Goal: Navigation & Orientation: Find specific page/section

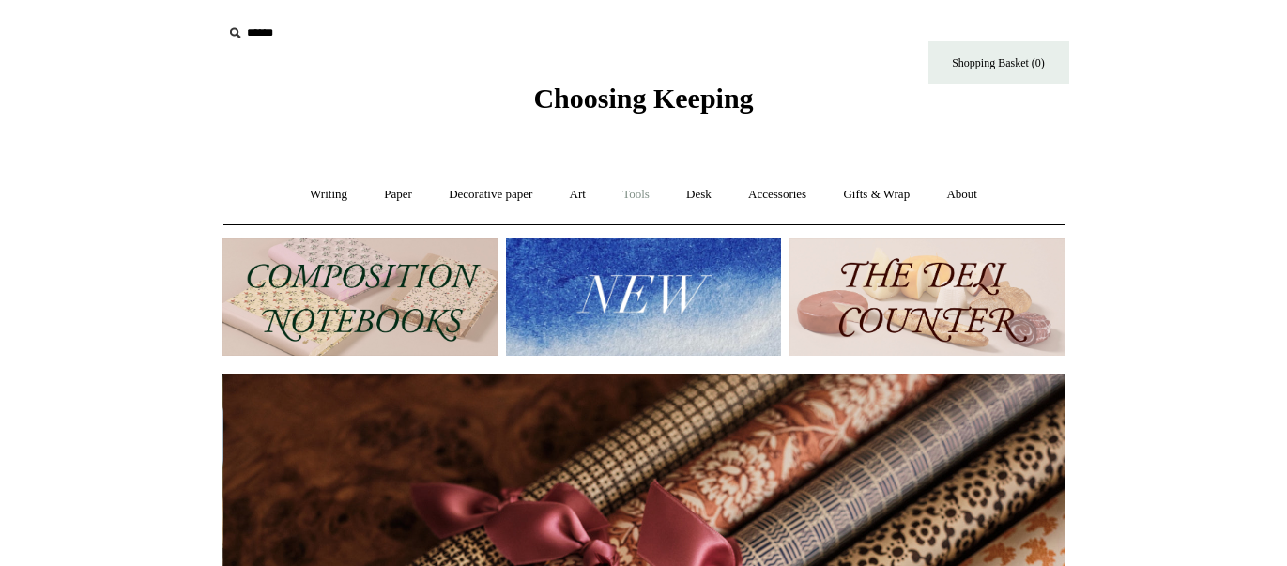
scroll to position [0, 1685]
click at [633, 197] on link "Tools +" at bounding box center [635, 195] width 61 height 50
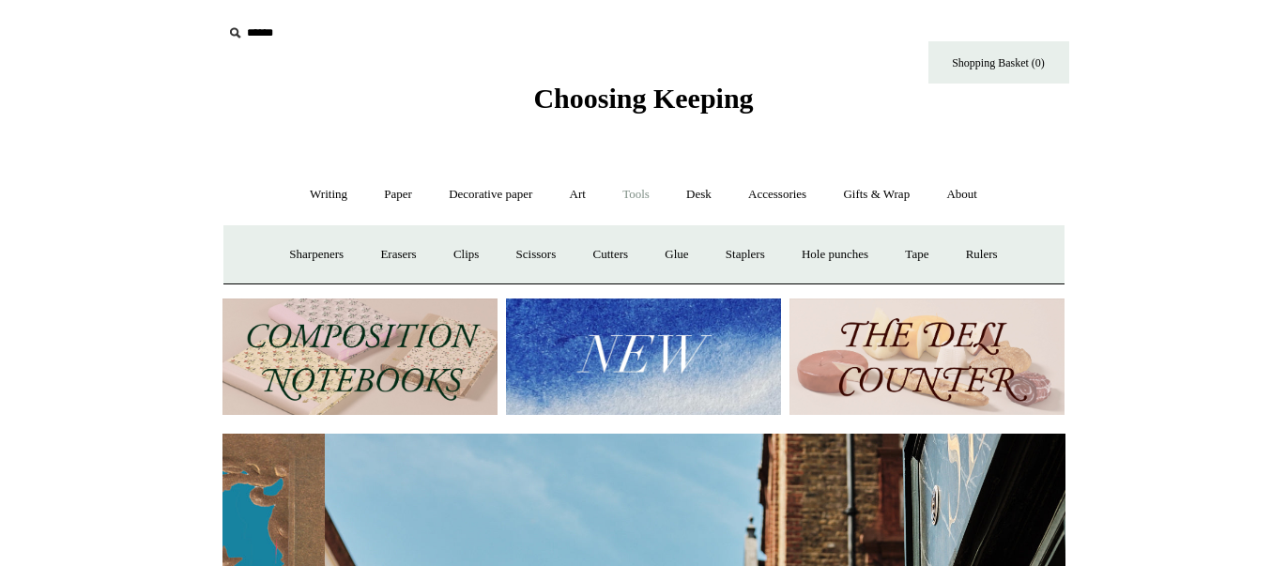
scroll to position [0, 843]
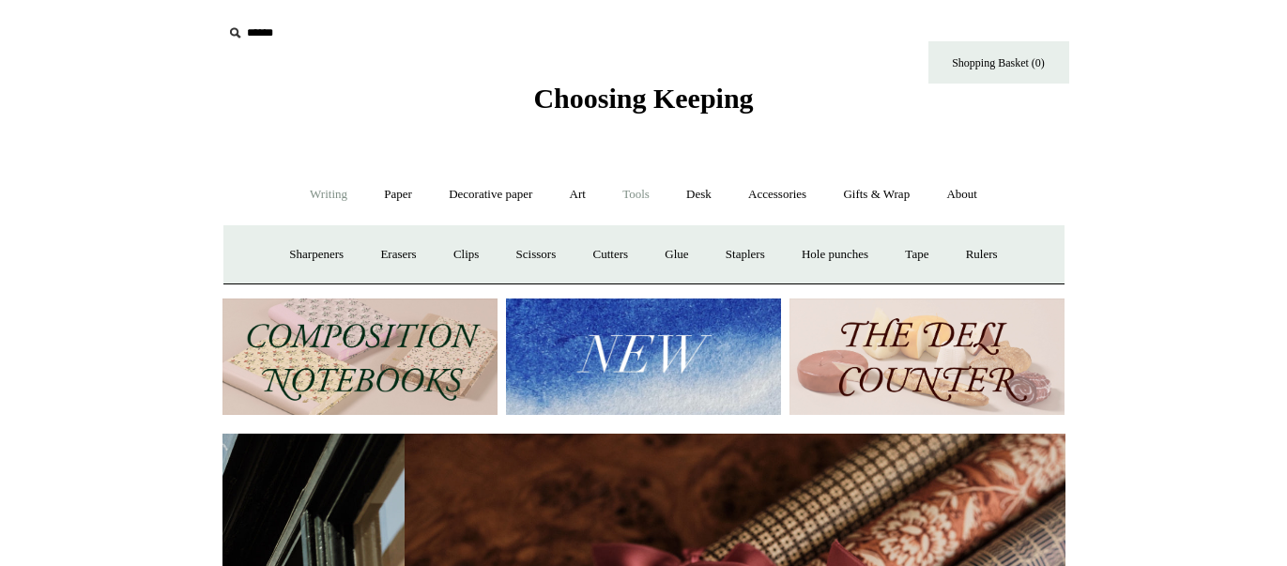
click at [325, 192] on link "Writing +" at bounding box center [328, 195] width 71 height 50
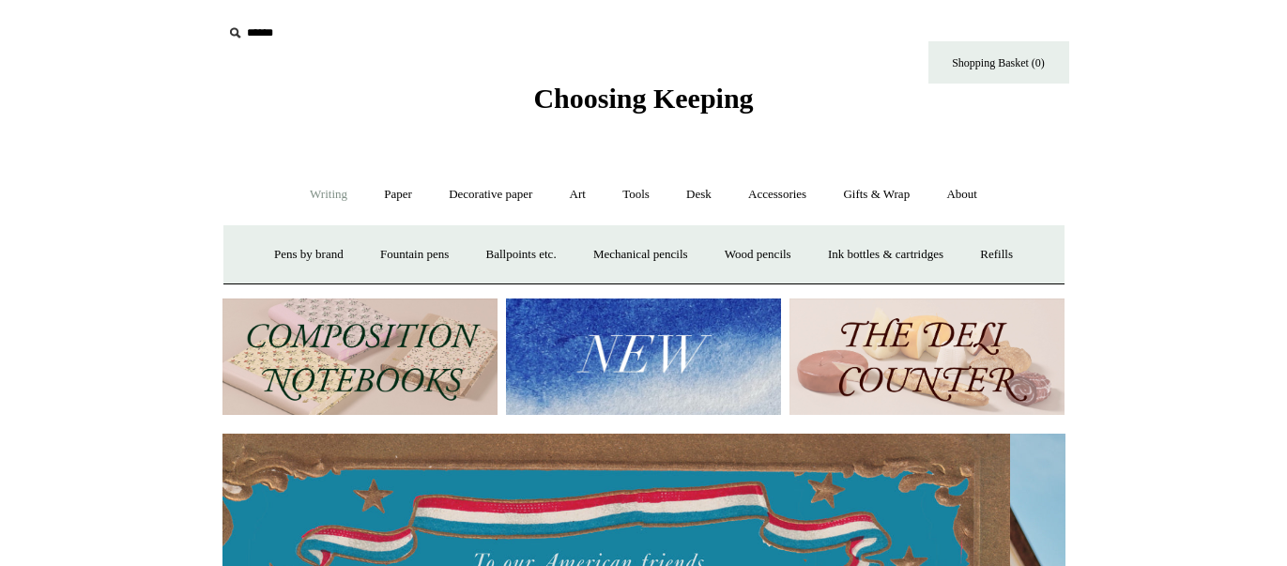
scroll to position [0, 0]
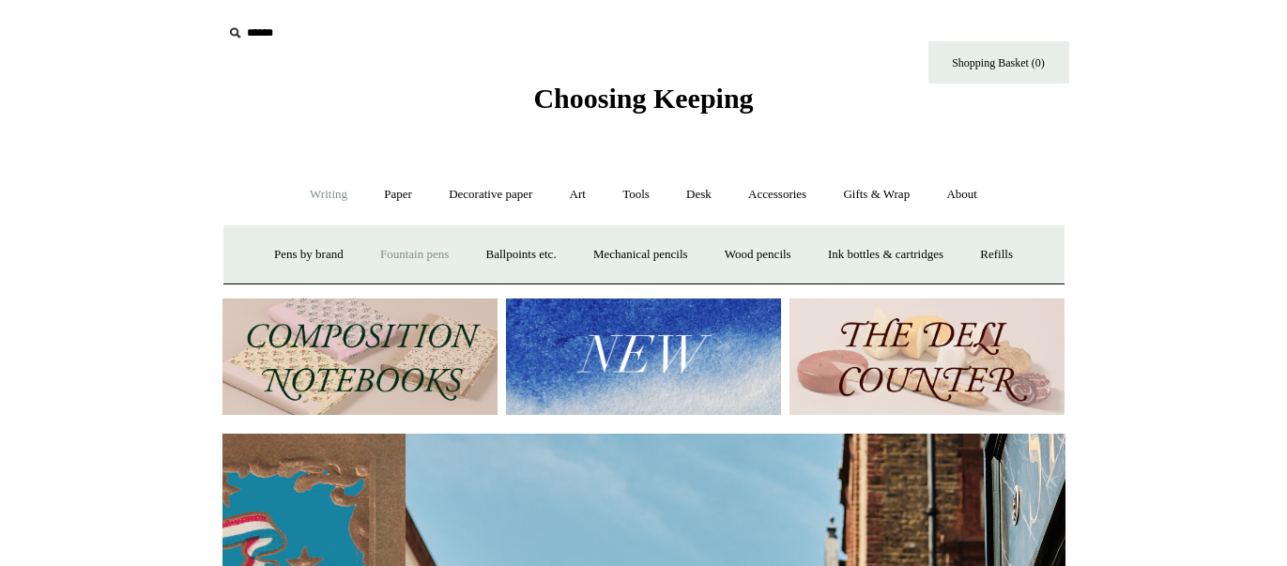
click at [381, 254] on link "Fountain pens +" at bounding box center [414, 255] width 102 height 50
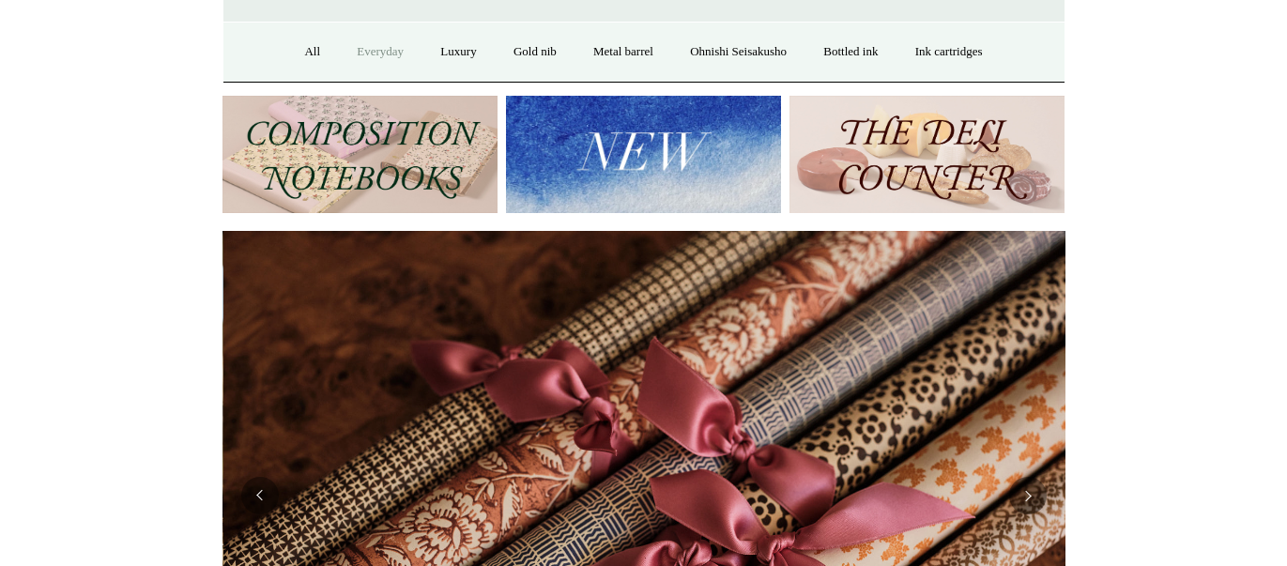
click at [359, 47] on link "Everyday" at bounding box center [380, 52] width 81 height 50
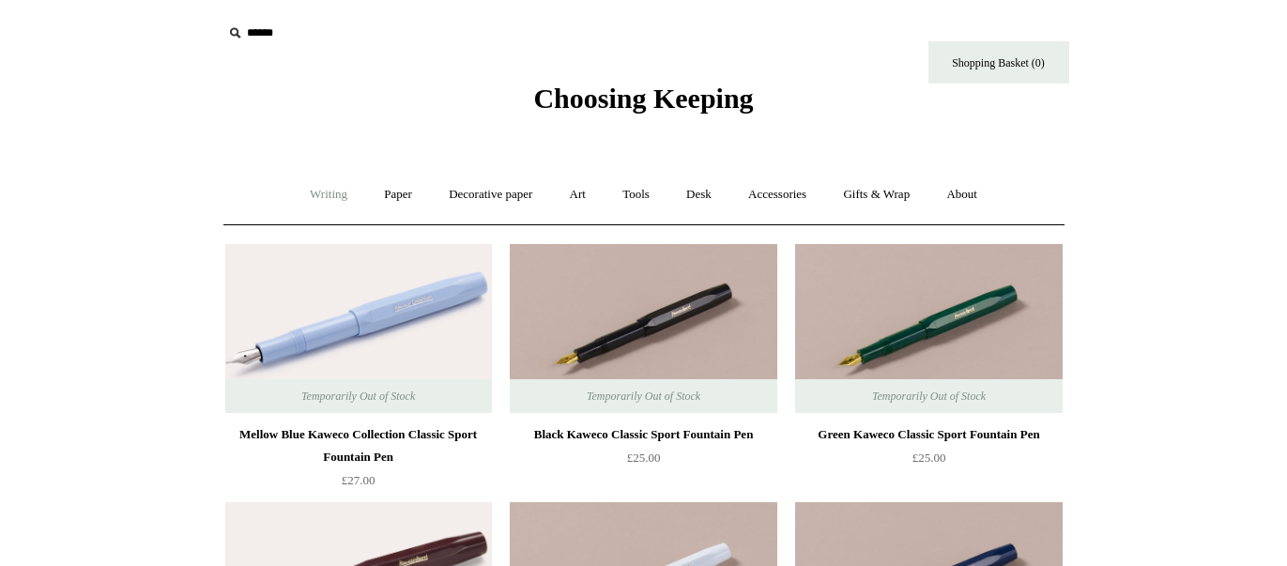
click at [310, 195] on link "Writing +" at bounding box center [328, 195] width 71 height 50
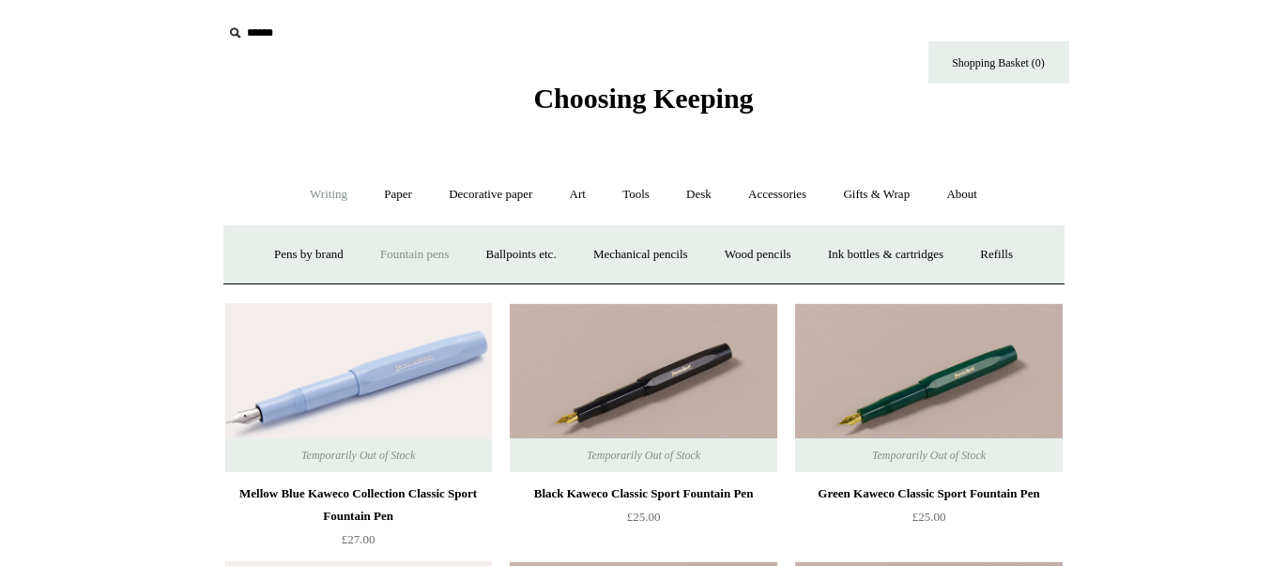
click at [382, 254] on link "Fountain pens +" at bounding box center [414, 255] width 102 height 50
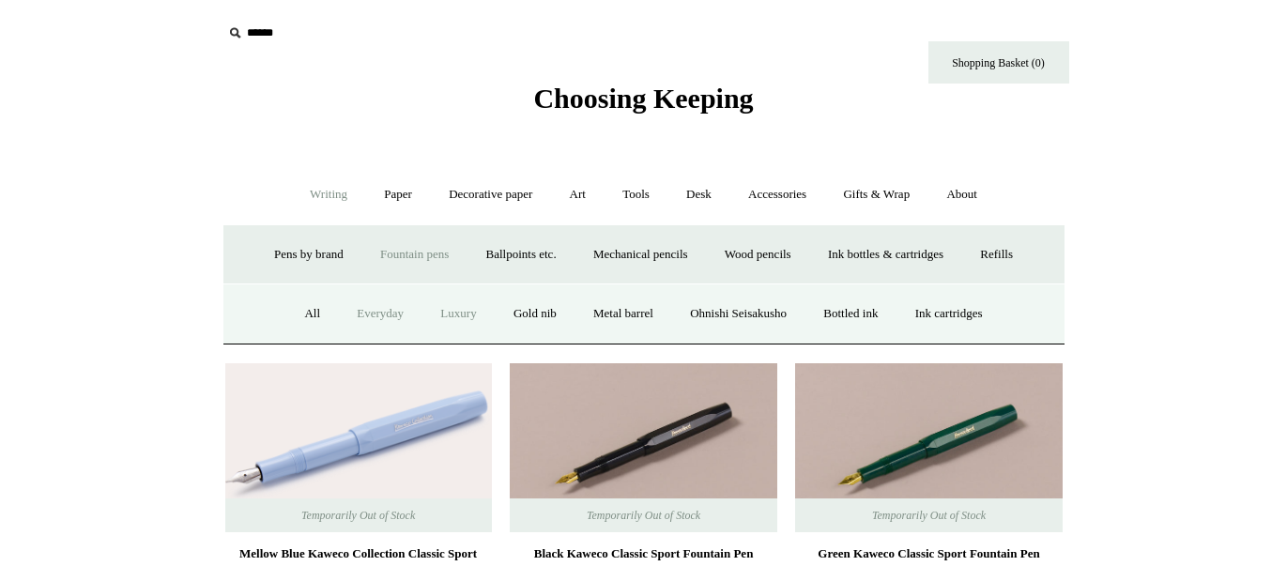
click at [443, 317] on link "Luxury" at bounding box center [457, 314] width 69 height 50
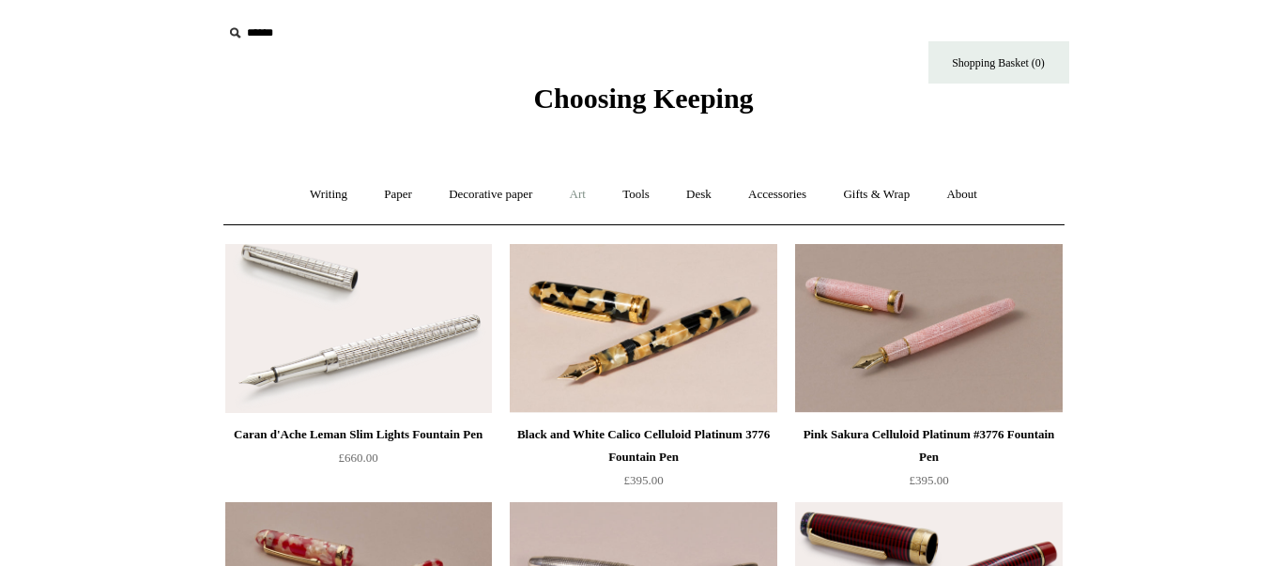
click at [575, 193] on link "Art +" at bounding box center [578, 195] width 50 height 50
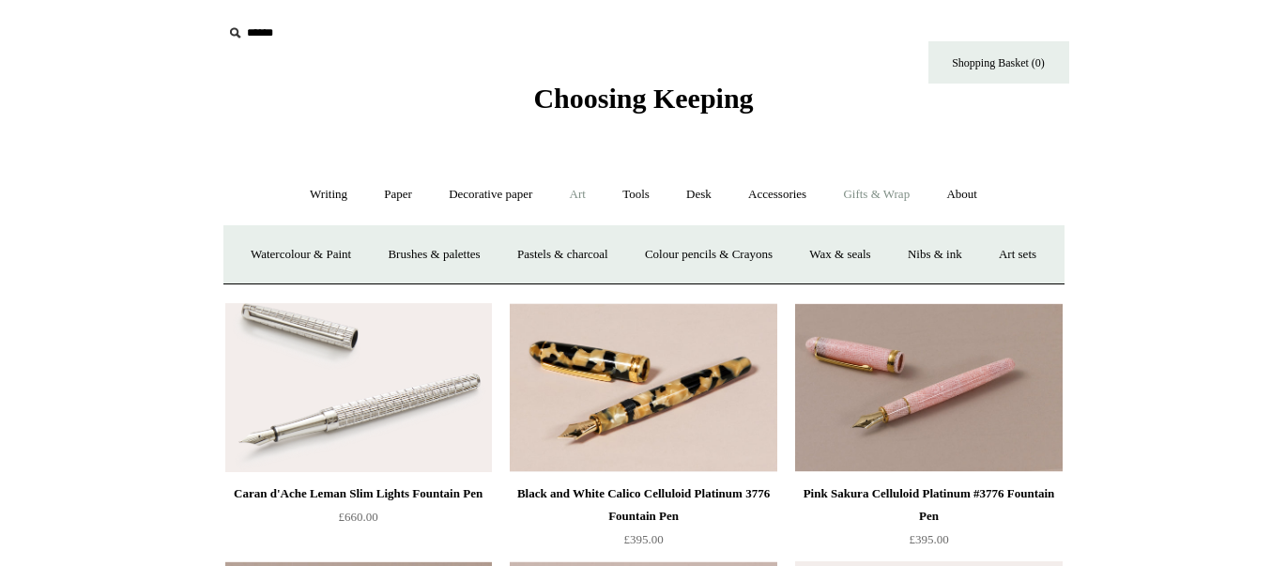
click at [887, 191] on link "Gifts & Wrap +" at bounding box center [876, 195] width 100 height 50
click at [909, 194] on link "Gifts & Wrap -" at bounding box center [876, 195] width 100 height 50
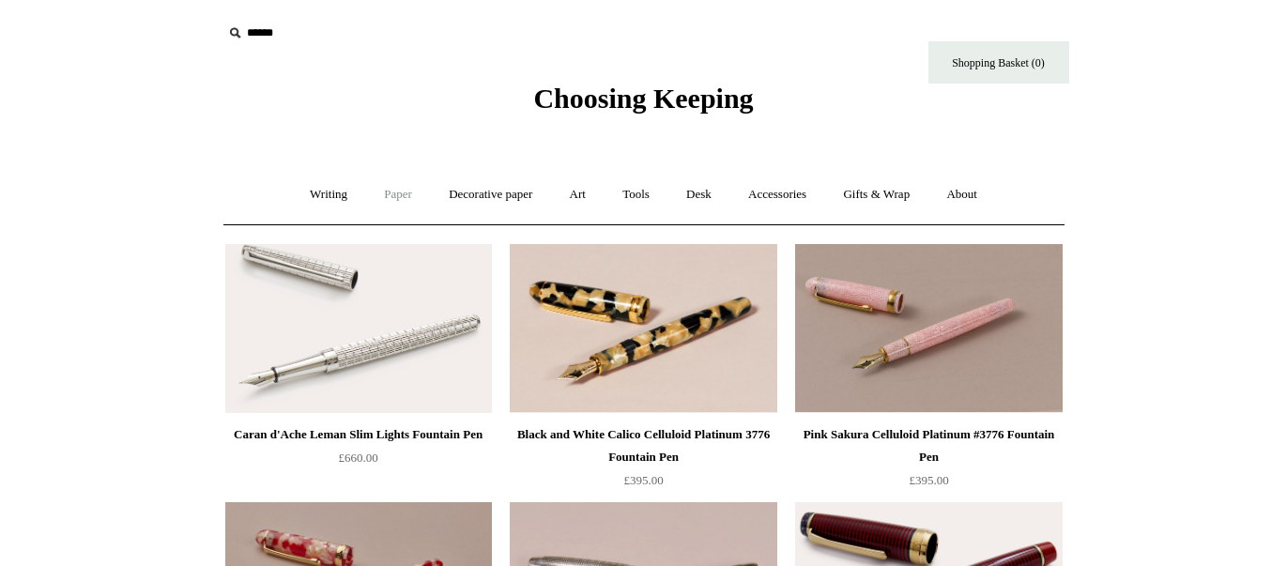
click at [404, 197] on link "Paper +" at bounding box center [398, 195] width 62 height 50
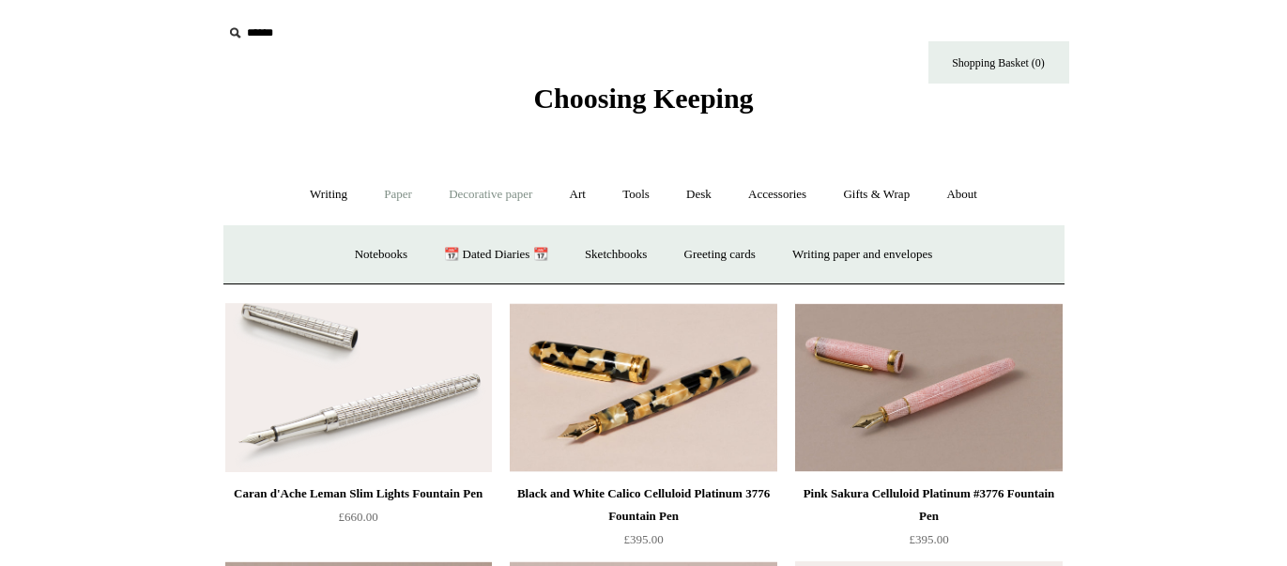
click at [469, 195] on link "Decorative paper +" at bounding box center [490, 195] width 117 height 50
click at [575, 195] on link "Art +" at bounding box center [578, 195] width 50 height 50
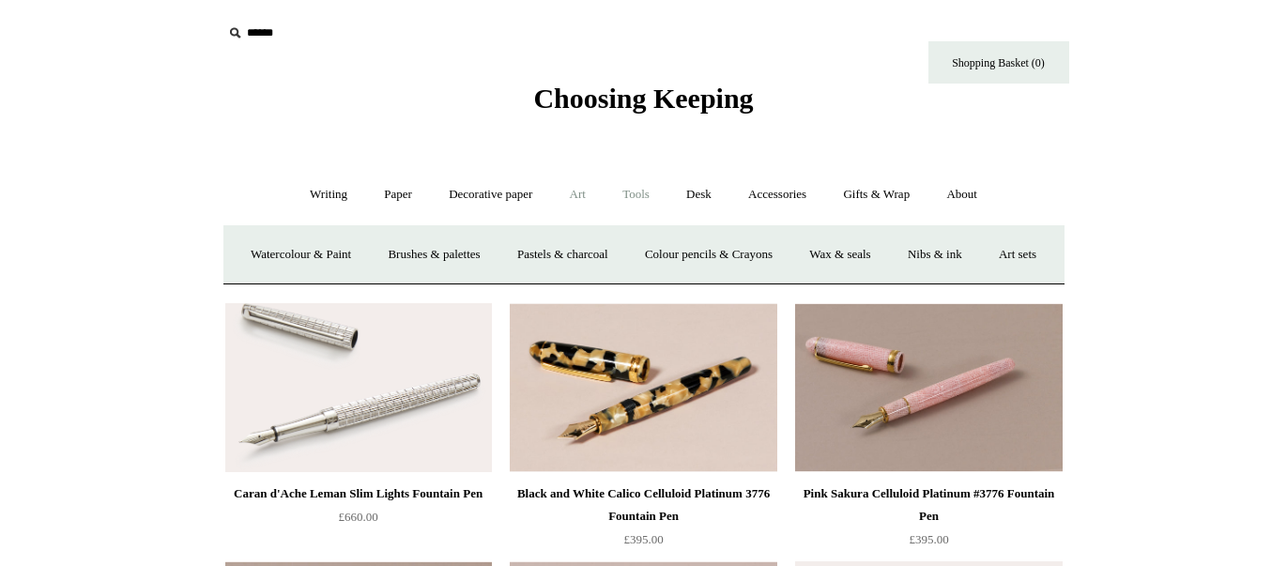
click at [640, 194] on link "Tools +" at bounding box center [635, 195] width 61 height 50
click at [701, 193] on link "Desk +" at bounding box center [698, 195] width 59 height 50
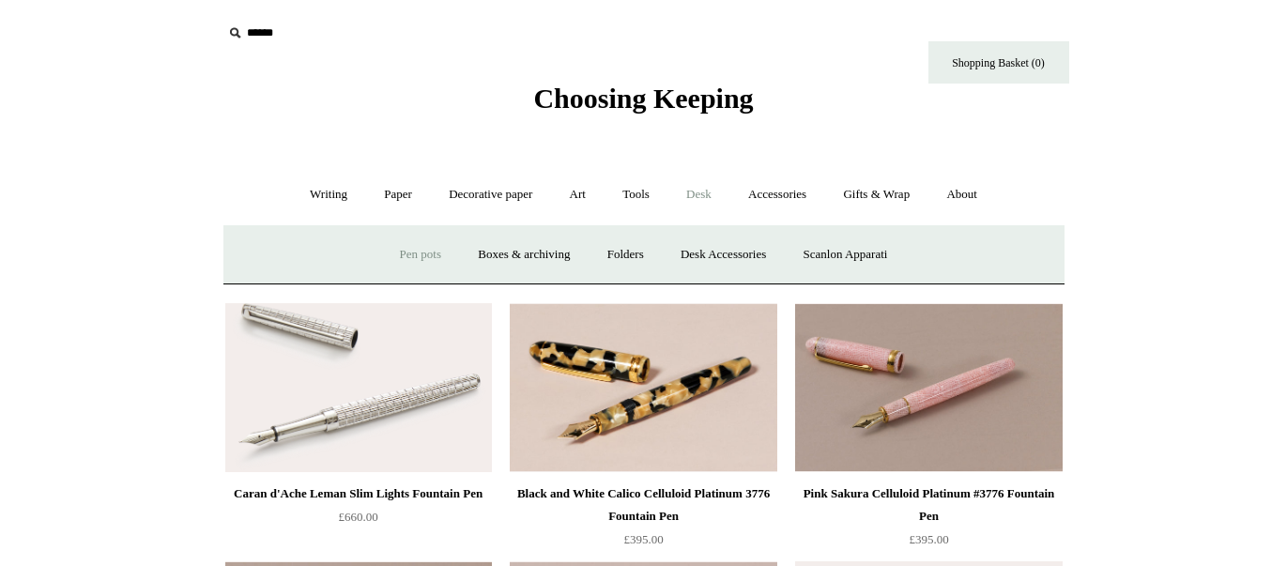
click at [400, 261] on link "Pen pots" at bounding box center [420, 255] width 75 height 50
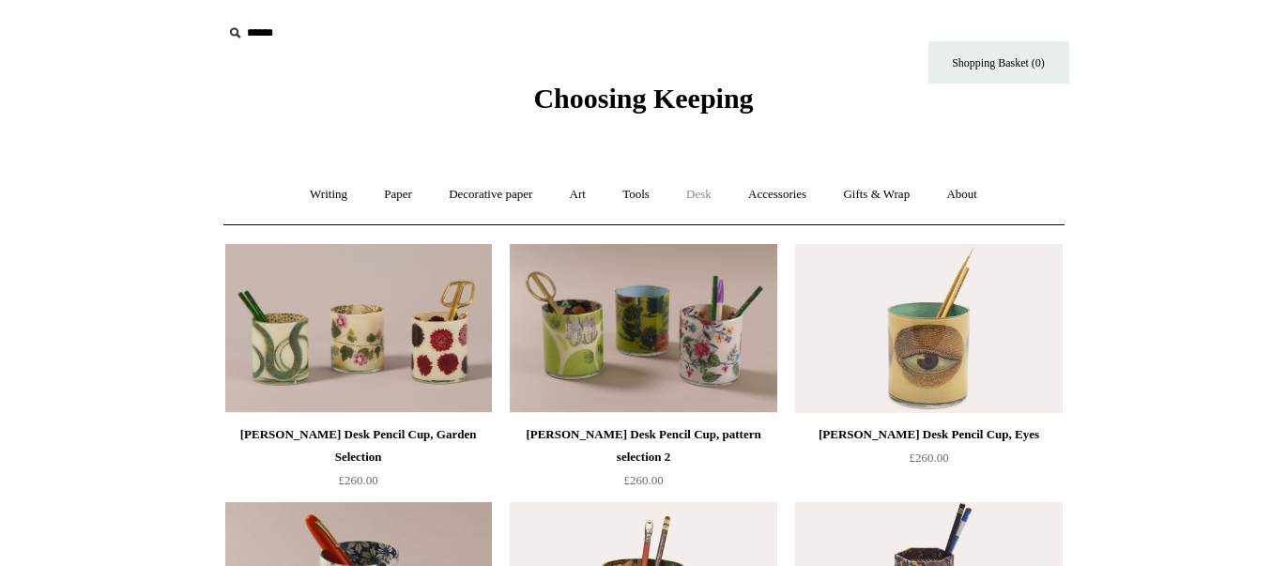
click at [700, 192] on link "Desk +" at bounding box center [698, 195] width 59 height 50
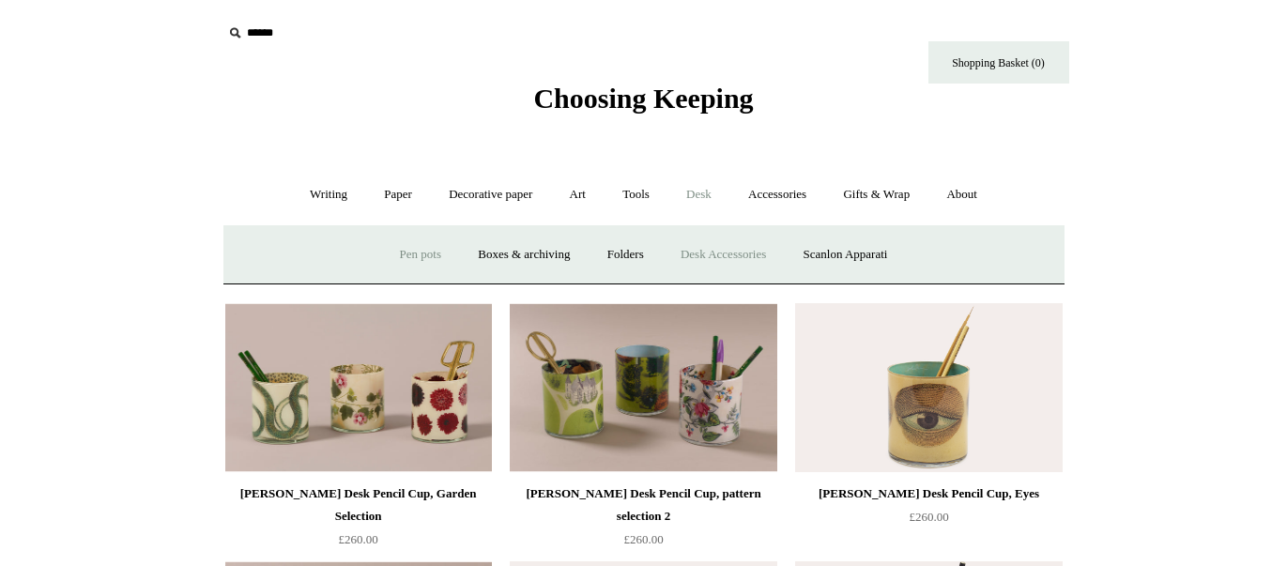
click at [718, 258] on link "Desk Accessories" at bounding box center [723, 255] width 119 height 50
